Goal: Find specific page/section: Find specific page/section

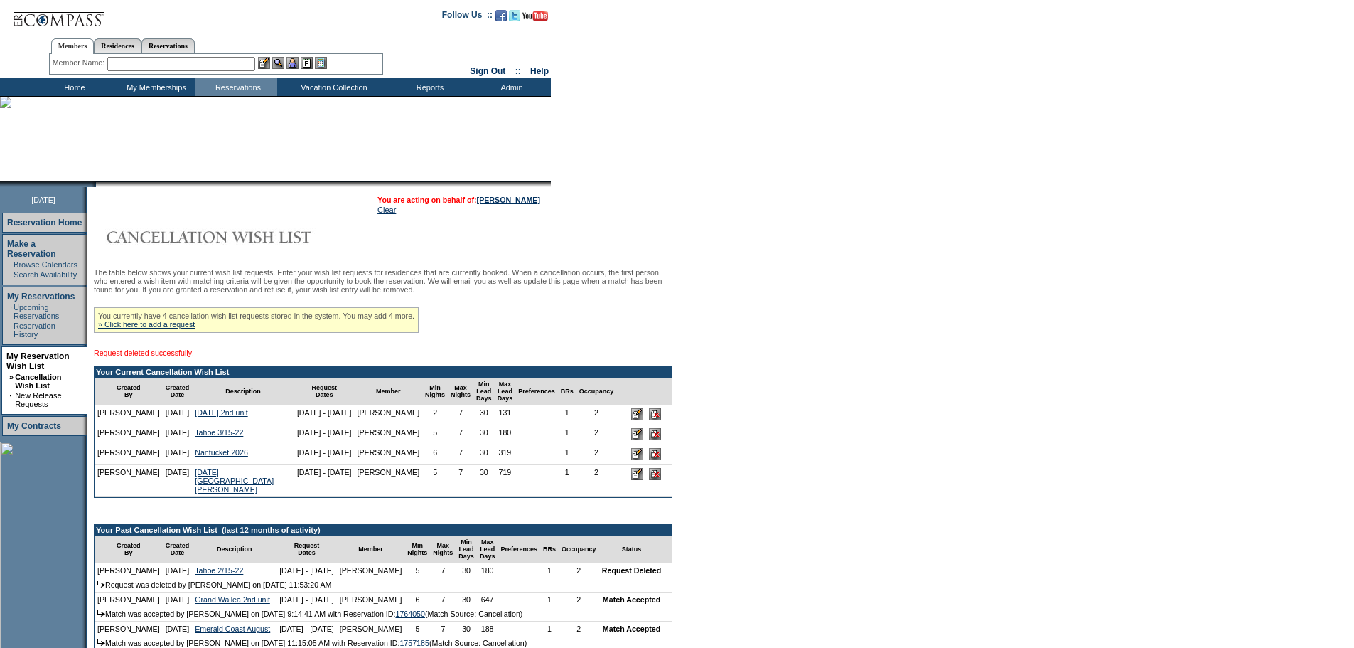
drag, startPoint x: 632, startPoint y: 461, endPoint x: 754, endPoint y: 48, distance: 431.4
click at [649, 440] on input "image" at bounding box center [655, 434] width 12 height 12
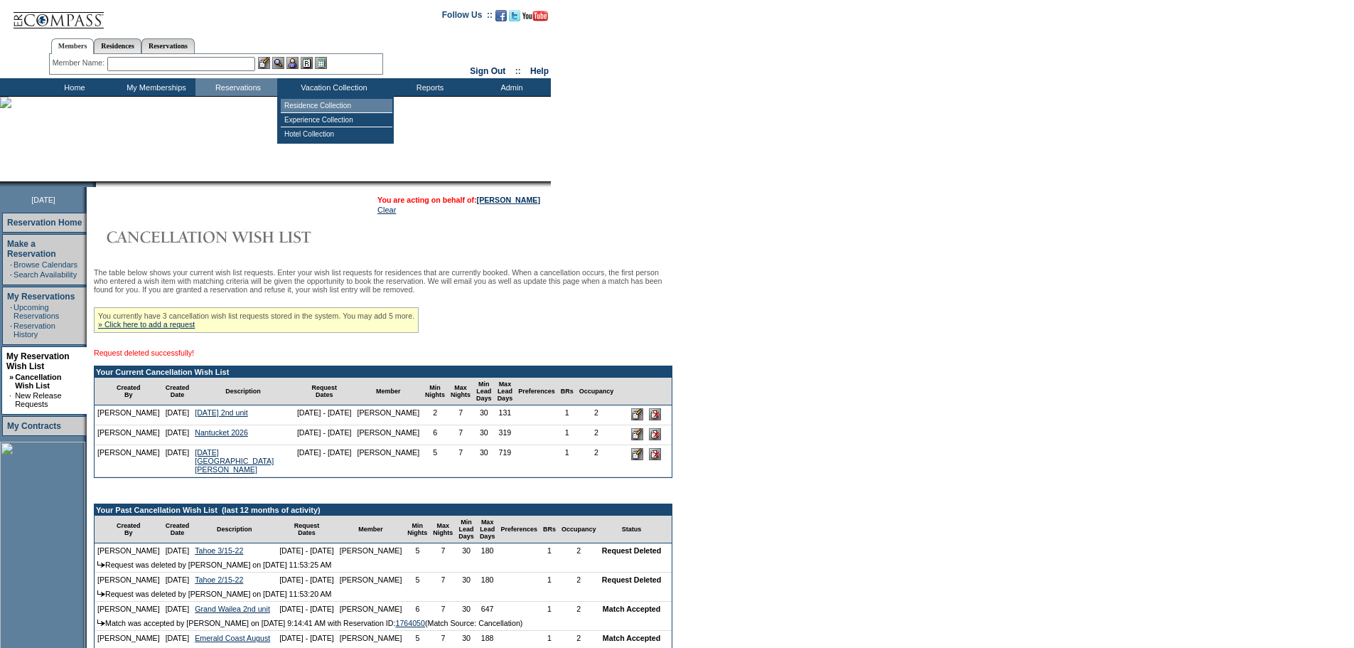
click at [315, 105] on td "Residence Collection" at bounding box center [337, 106] width 112 height 14
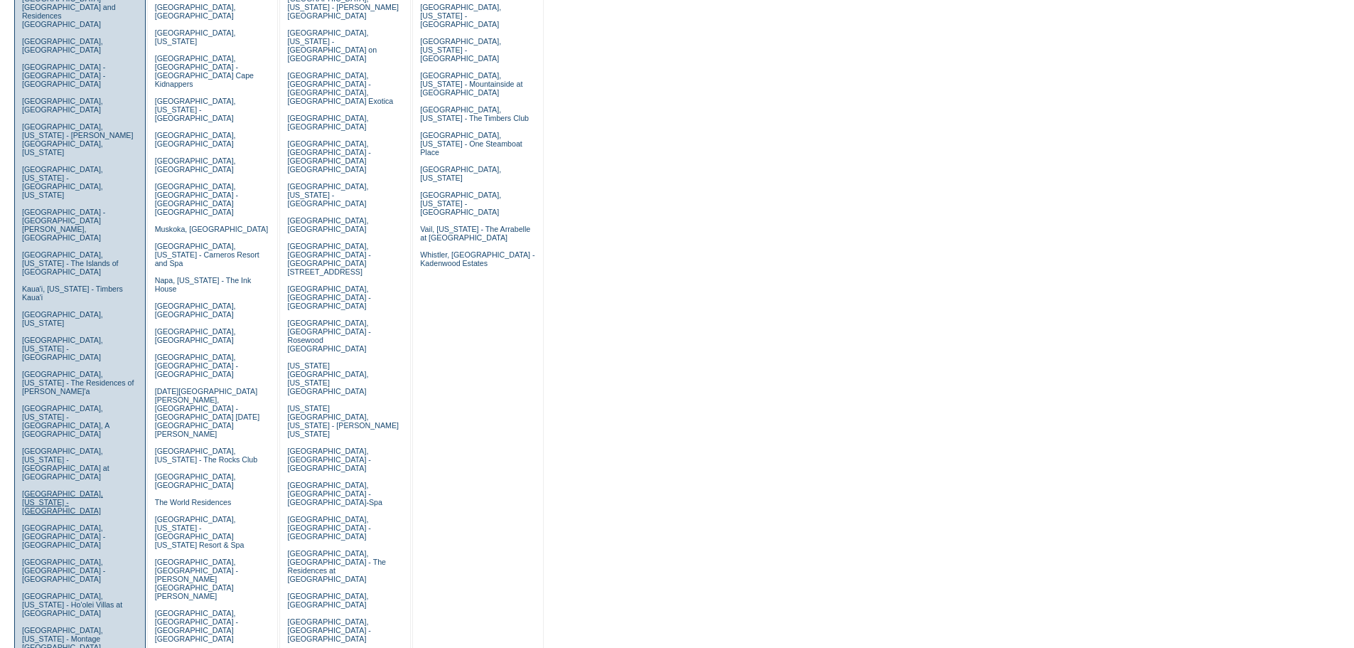
scroll to position [284, 0]
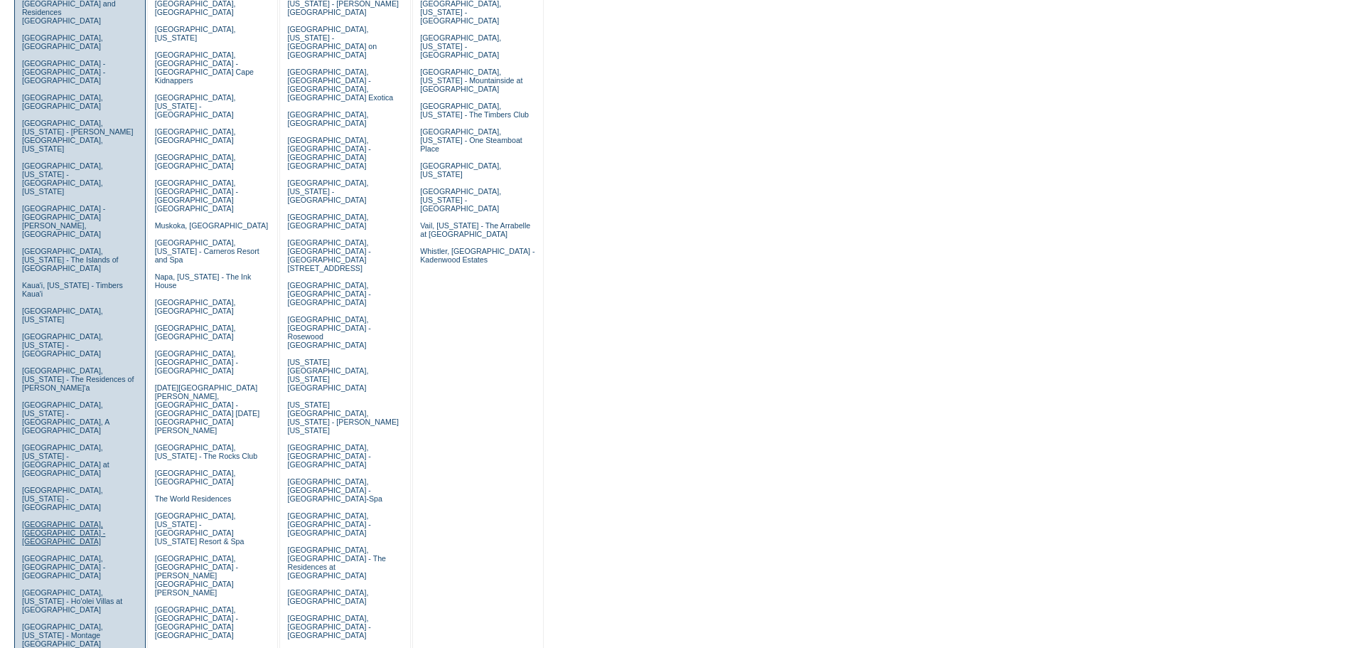
click at [40, 520] on link "Los Cabos, Mexico - Esperanza" at bounding box center [63, 533] width 83 height 26
